Goal: Information Seeking & Learning: Learn about a topic

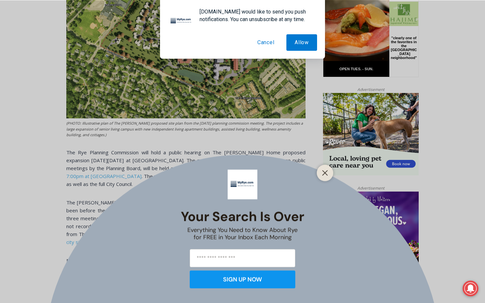
click at [259, 45] on button "Cancel" at bounding box center [266, 42] width 34 height 16
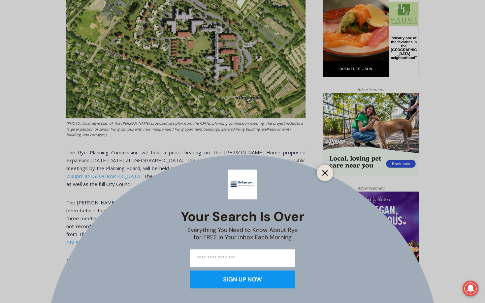
click at [325, 174] on line "Close" at bounding box center [325, 173] width 5 height 5
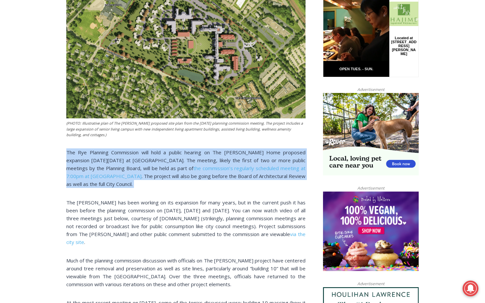
drag, startPoint x: 227, startPoint y: 98, endPoint x: 230, endPoint y: 142, distance: 44.3
click at [230, 142] on div "(PHOTO: Illustrative plan of The Osborn’s proposed site plan from the July 10, …" at bounding box center [185, 229] width 239 height 554
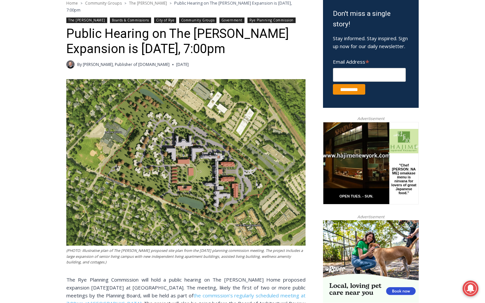
scroll to position [366, 0]
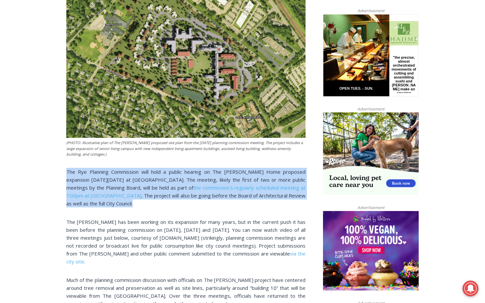
drag, startPoint x: 171, startPoint y: 113, endPoint x: 176, endPoint y: 159, distance: 46.1
click at [176, 159] on div "(PHOTO: Illustrative plan of The Osborn’s proposed site plan from the July 10, …" at bounding box center [185, 248] width 239 height 554
click at [176, 168] on p "The Rye Planning Commission will hold a public hearing on The Osborn Home propo…" at bounding box center [185, 188] width 239 height 40
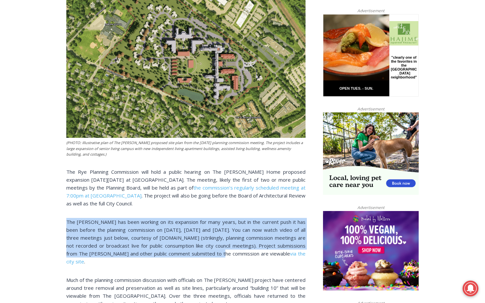
drag, startPoint x: 176, startPoint y: 159, endPoint x: 219, endPoint y: 207, distance: 64.3
click at [219, 207] on div "(PHOTO: Illustrative plan of The Osborn’s proposed site plan from the July 10, …" at bounding box center [185, 248] width 239 height 554
click at [219, 218] on p "The Osborn has been working on its expansion for many years, but in the current…" at bounding box center [185, 242] width 239 height 48
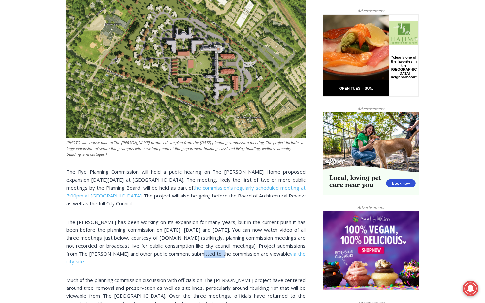
click at [219, 218] on p "The Osborn has been working on its expansion for many years, but in the current…" at bounding box center [185, 242] width 239 height 48
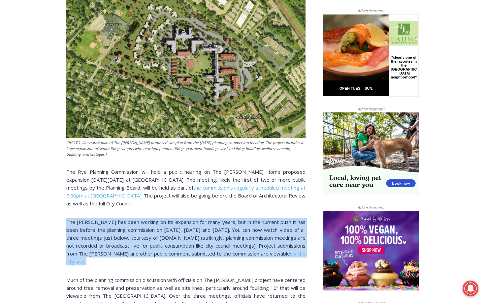
click at [219, 218] on p "The Osborn has been working on its expansion for many years, but in the current…" at bounding box center [185, 242] width 239 height 48
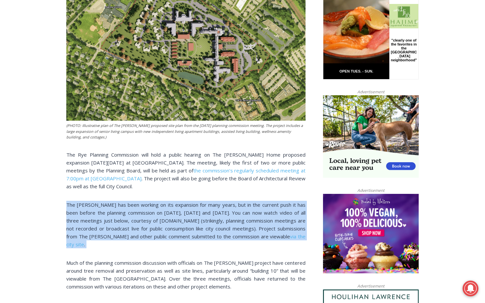
scroll to position [384, 0]
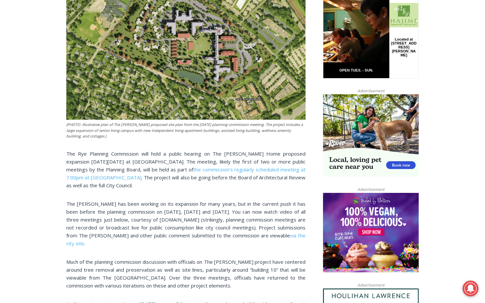
click at [223, 258] on p "Much of the planning commission discussion with officials on The Osborn project…" at bounding box center [185, 274] width 239 height 32
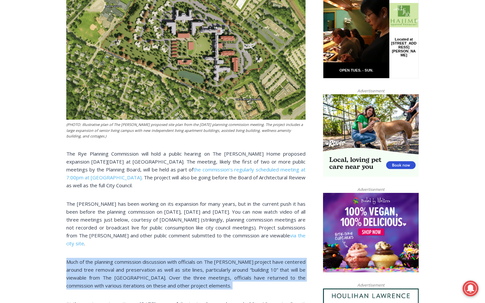
drag, startPoint x: 223, startPoint y: 232, endPoint x: 223, endPoint y: 202, distance: 30.0
click at [223, 202] on div "(PHOTO: Illustrative plan of The Osborn’s proposed site plan from the July 10, …" at bounding box center [185, 230] width 239 height 554
drag, startPoint x: 223, startPoint y: 202, endPoint x: 224, endPoint y: 237, distance: 35.6
click at [224, 238] on div "(PHOTO: Illustrative plan of The Osborn’s proposed site plan from the July 10, …" at bounding box center [185, 230] width 239 height 554
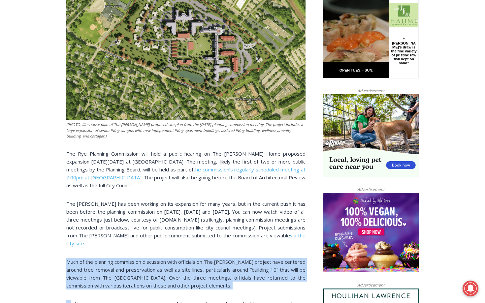
click at [223, 258] on p "Much of the planning commission discussion with officials on The Osborn project…" at bounding box center [185, 274] width 239 height 32
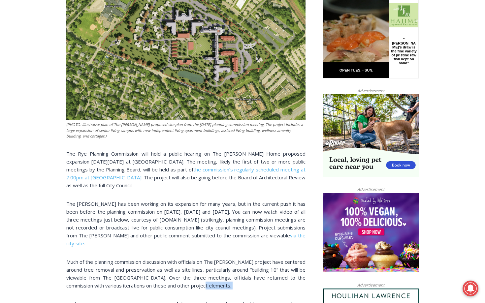
click at [223, 258] on p "Much of the planning commission discussion with officials on The Osborn project…" at bounding box center [185, 274] width 239 height 32
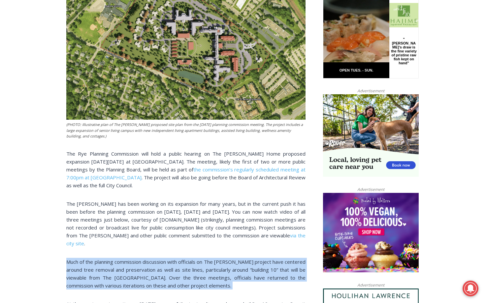
click at [223, 258] on p "Much of the planning commission discussion with officials on The Osborn project…" at bounding box center [185, 274] width 239 height 32
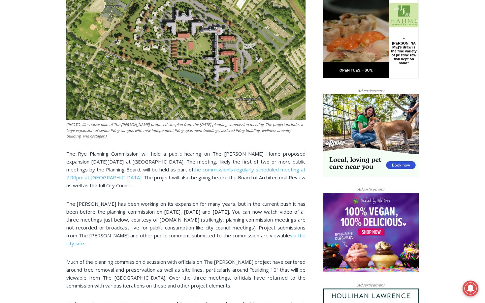
click at [223, 258] on p "Much of the planning commission discussion with officials on The Osborn project…" at bounding box center [185, 274] width 239 height 32
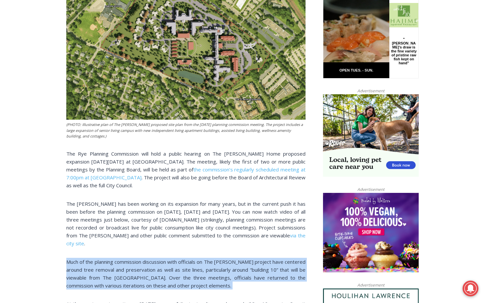
click at [223, 258] on p "Much of the planning commission discussion with officials on The Osborn project…" at bounding box center [185, 274] width 239 height 32
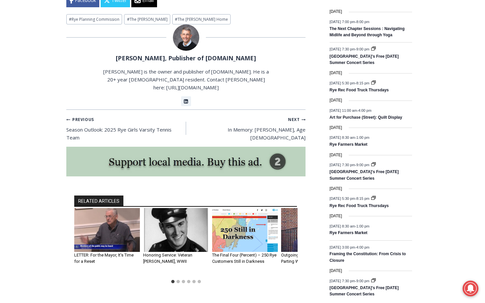
scroll to position [950, 0]
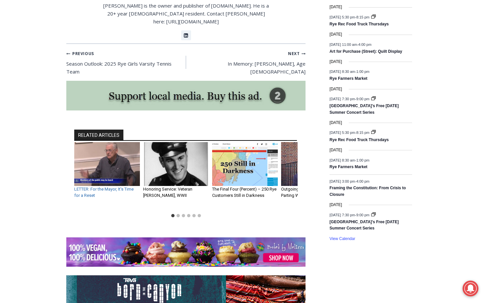
click at [96, 187] on link "LETTER: For the Mayor, It’s Time for a Reset" at bounding box center [103, 193] width 59 height 12
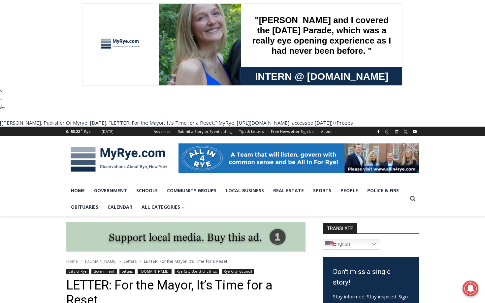
click at [109, 142] on img at bounding box center [119, 159] width 106 height 34
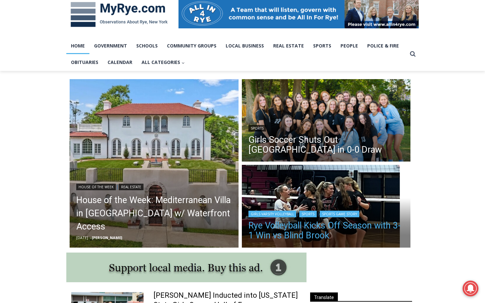
scroll to position [360, 0]
